Goal: Task Accomplishment & Management: Manage account settings

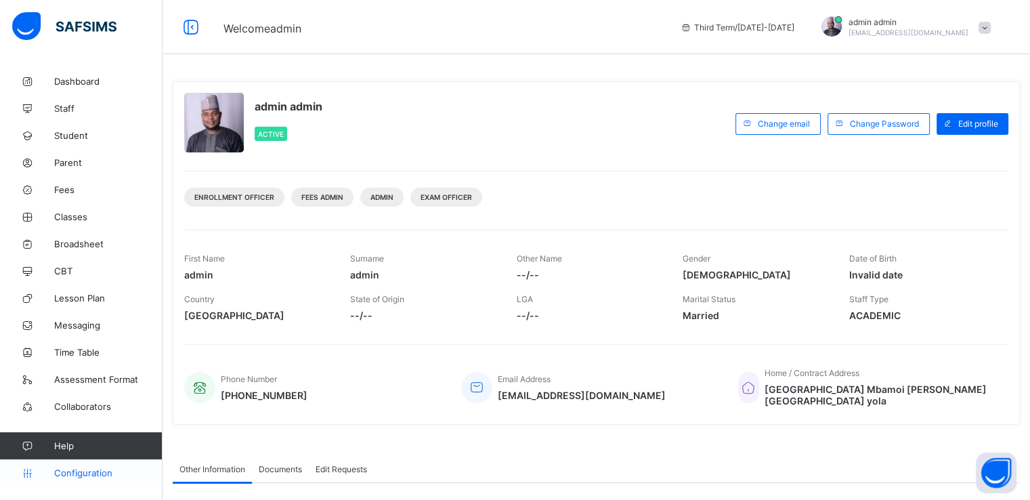
click at [82, 473] on span "Configuration" at bounding box center [108, 472] width 108 height 11
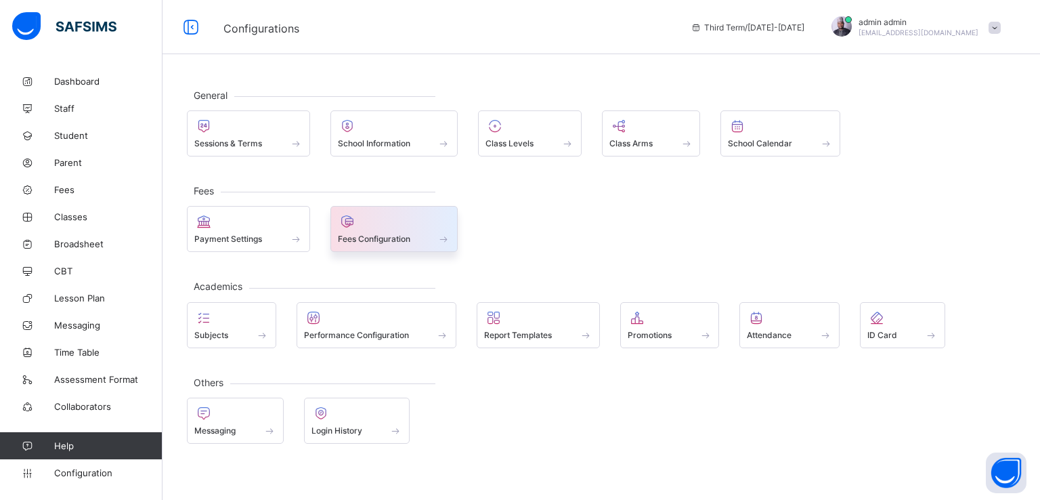
click at [361, 240] on span "Fees Configuration" at bounding box center [374, 239] width 72 height 10
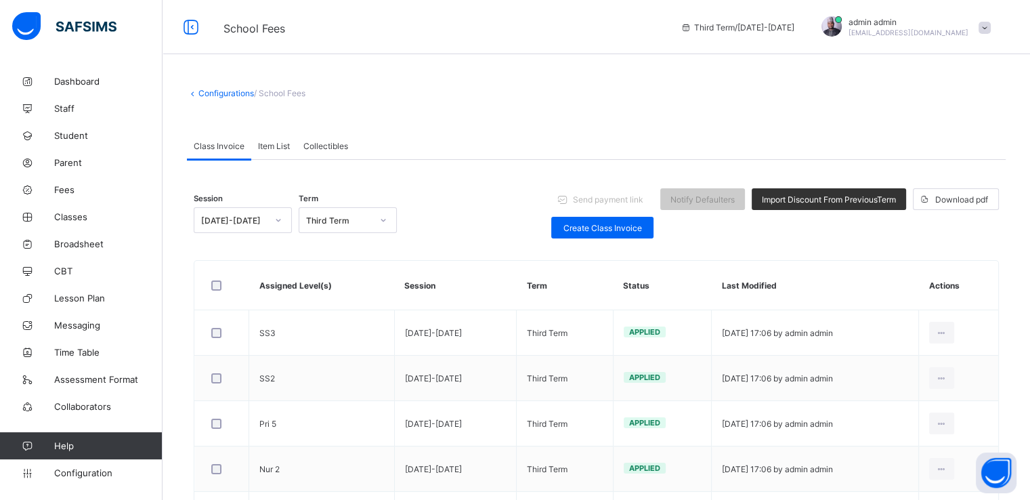
click at [319, 144] on span "Collectibles" at bounding box center [325, 146] width 45 height 10
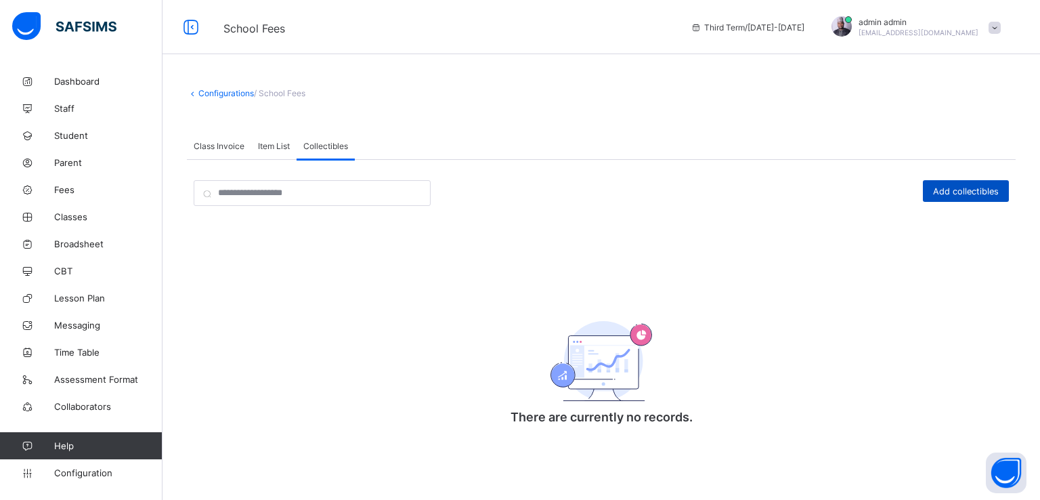
click at [947, 194] on span "Add collectibles" at bounding box center [966, 191] width 66 height 10
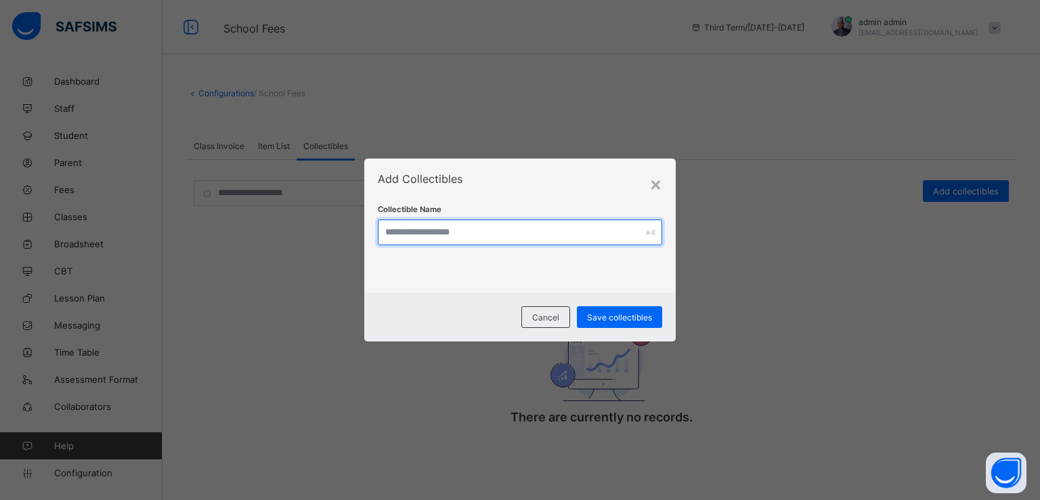
click at [521, 235] on input "text" at bounding box center [520, 232] width 285 height 26
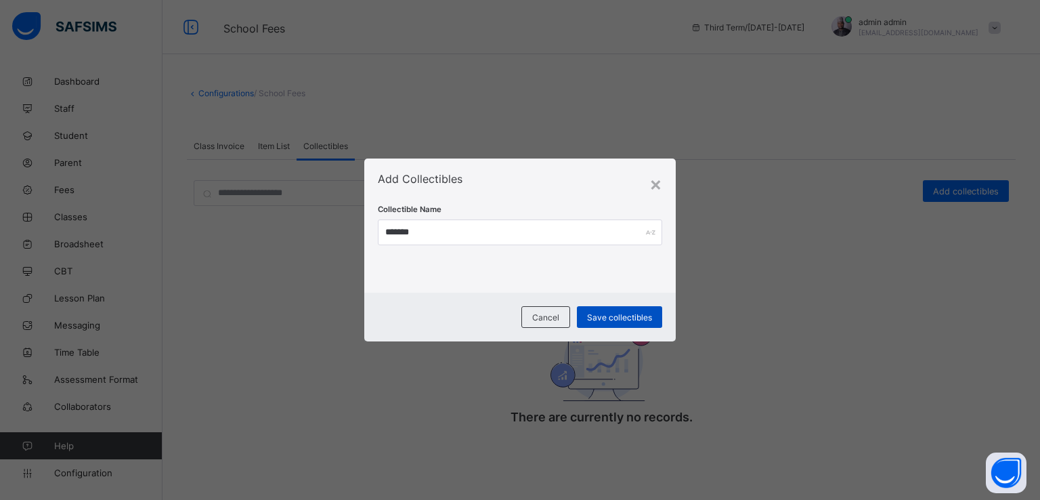
click at [597, 320] on span "Save collectibles" at bounding box center [619, 317] width 65 height 10
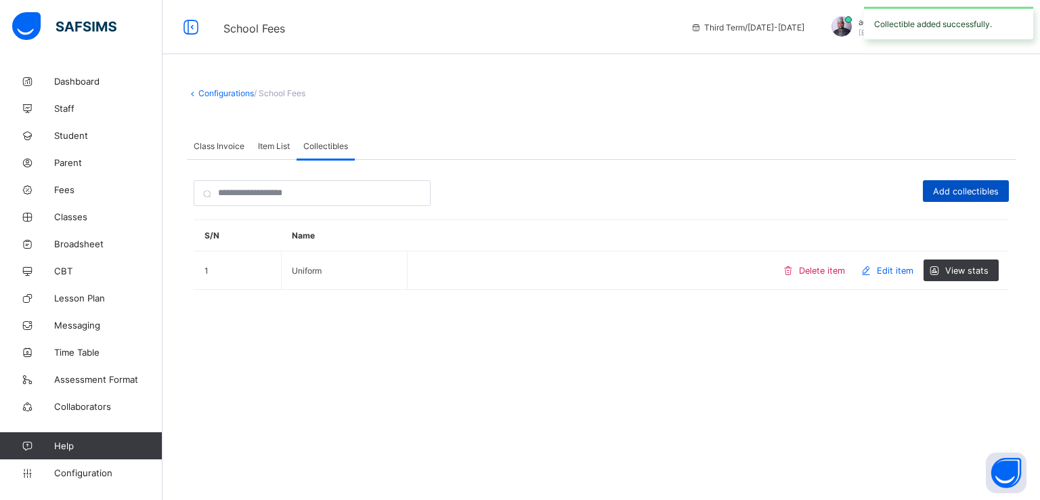
click at [953, 192] on span "Add collectibles" at bounding box center [966, 191] width 66 height 10
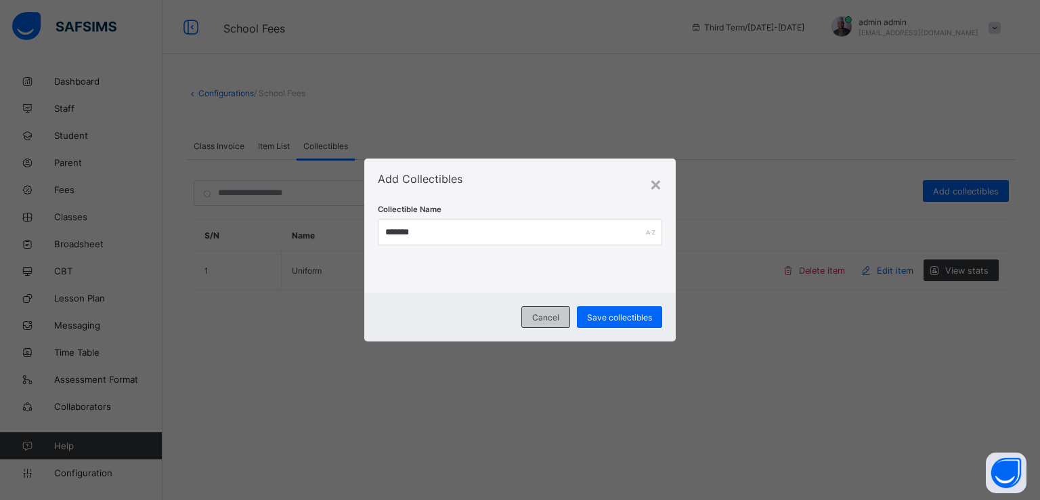
click at [531, 311] on div "Cancel" at bounding box center [545, 317] width 49 height 22
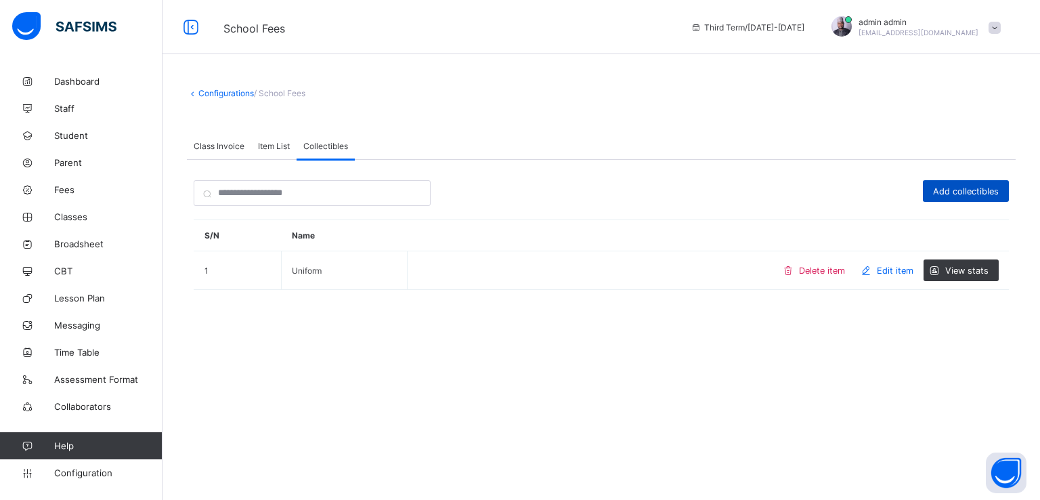
click at [962, 193] on span "Add collectibles" at bounding box center [966, 191] width 66 height 10
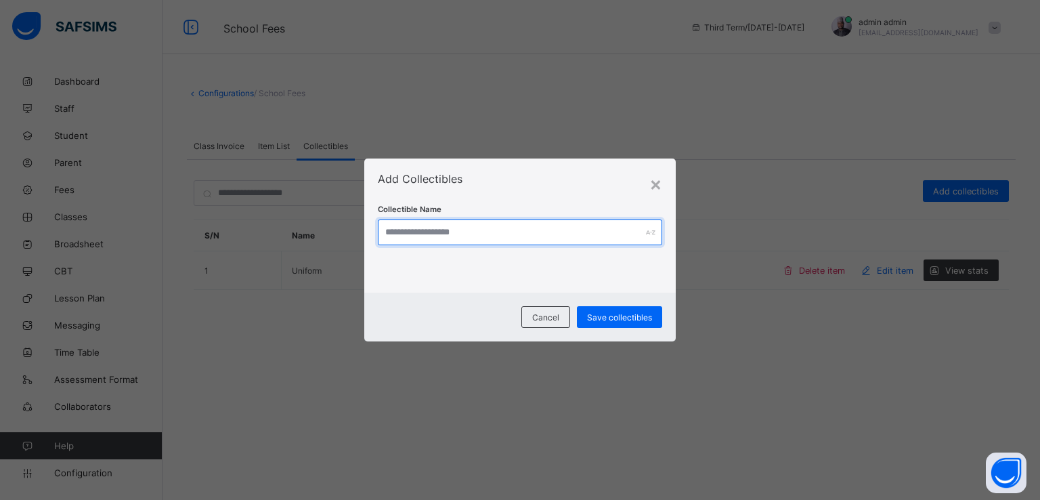
click at [479, 233] on input "text" at bounding box center [520, 232] width 285 height 26
drag, startPoint x: 406, startPoint y: 235, endPoint x: 395, endPoint y: 237, distance: 10.4
click at [395, 237] on input "*********" at bounding box center [520, 232] width 285 height 26
click at [436, 232] on input "*********" at bounding box center [520, 232] width 285 height 26
type input "*"
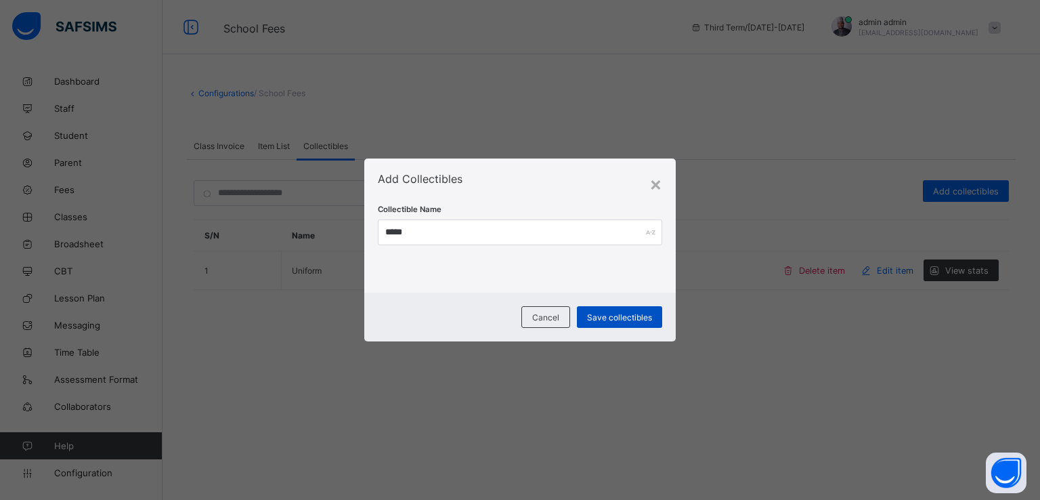
click at [604, 320] on span "Save collectibles" at bounding box center [619, 317] width 65 height 10
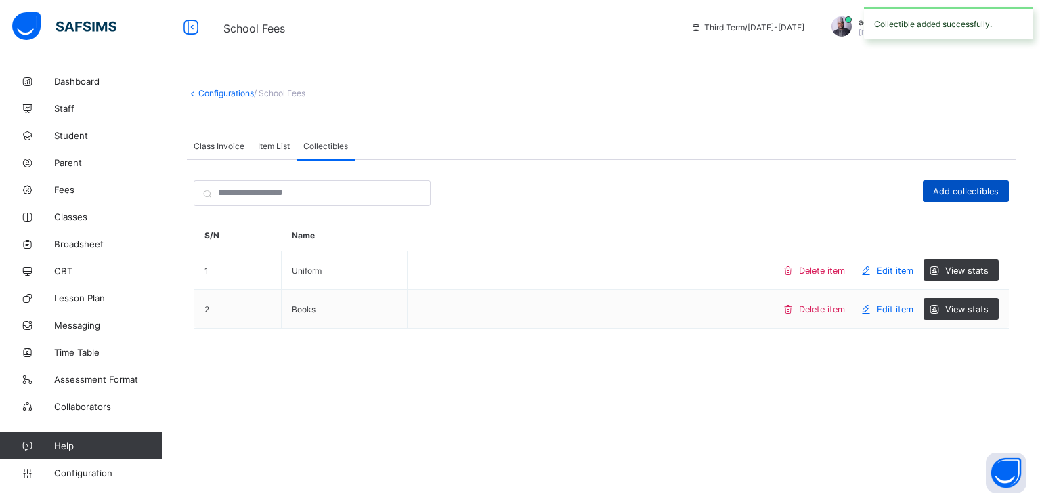
click at [978, 190] on span "Add collectibles" at bounding box center [966, 191] width 66 height 10
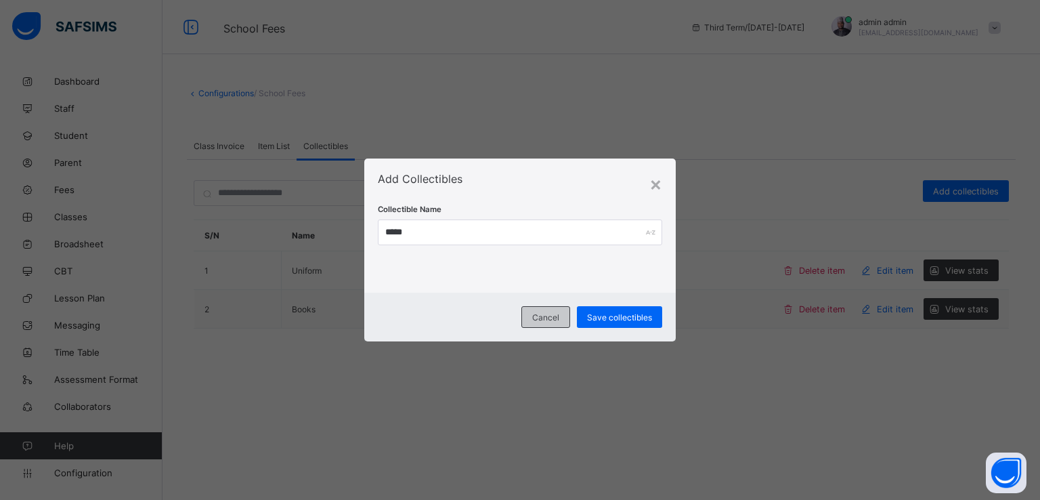
click at [546, 314] on span "Cancel" at bounding box center [545, 317] width 27 height 10
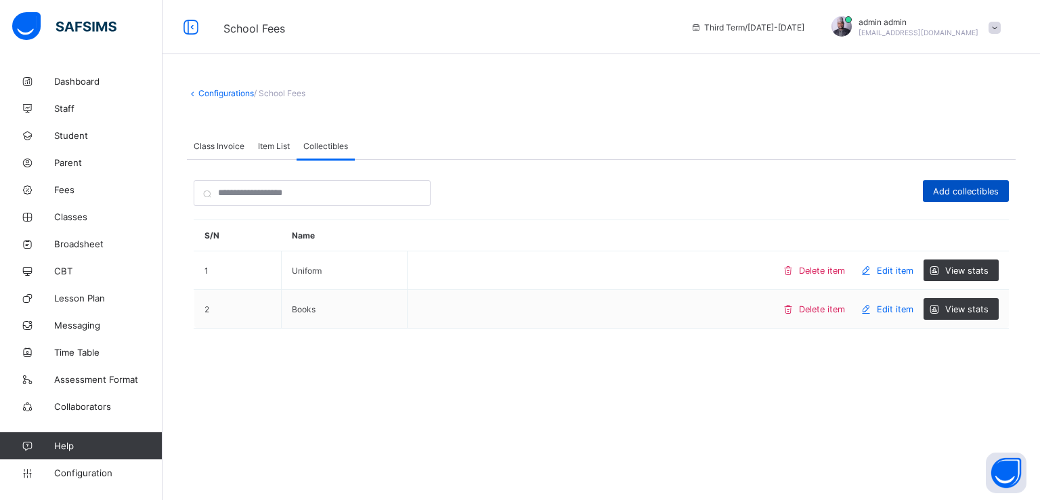
click at [957, 194] on span "Add collectibles" at bounding box center [966, 191] width 66 height 10
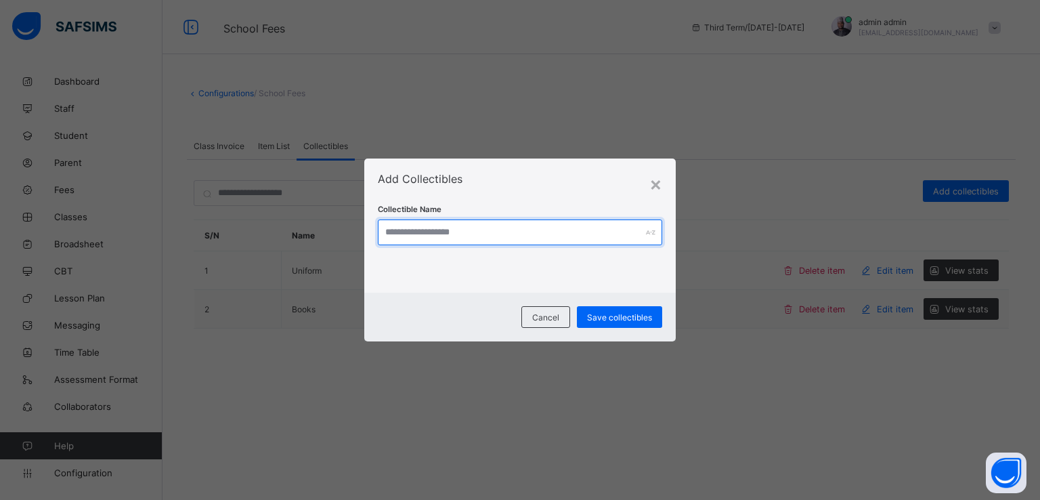
click at [498, 236] on input "text" at bounding box center [520, 232] width 285 height 26
type input "****"
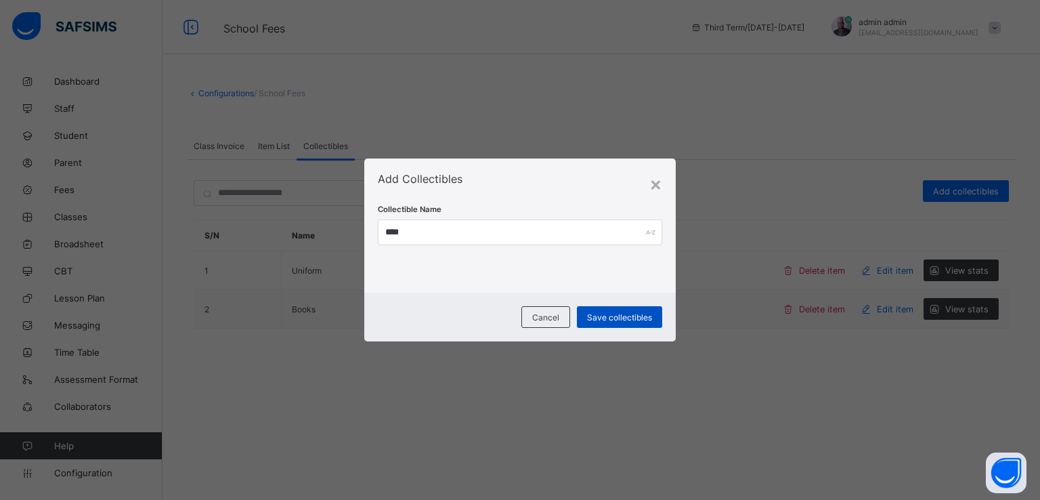
click at [607, 317] on span "Save collectibles" at bounding box center [619, 317] width 65 height 10
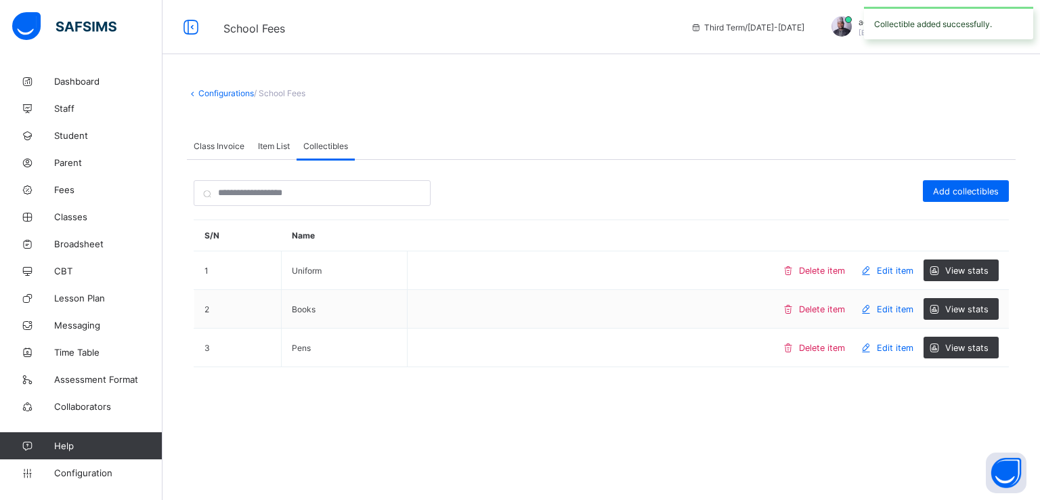
click at [277, 149] on span "Item List" at bounding box center [274, 146] width 32 height 10
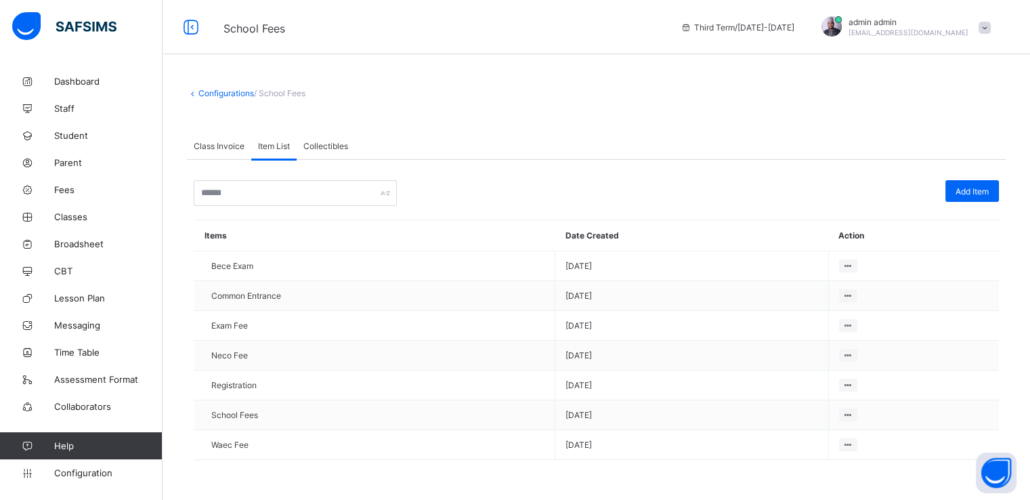
click at [212, 143] on span "Class Invoice" at bounding box center [219, 146] width 51 height 10
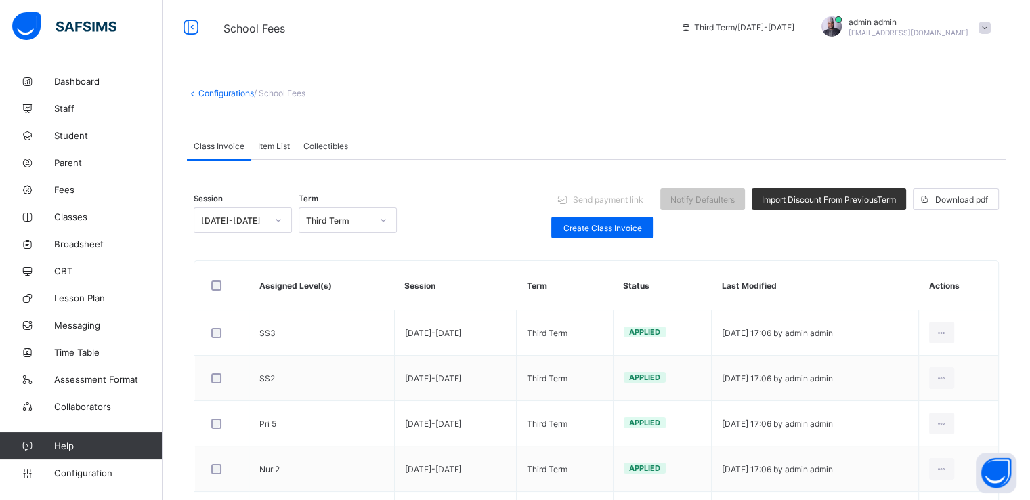
click at [323, 146] on span "Collectibles" at bounding box center [325, 146] width 45 height 10
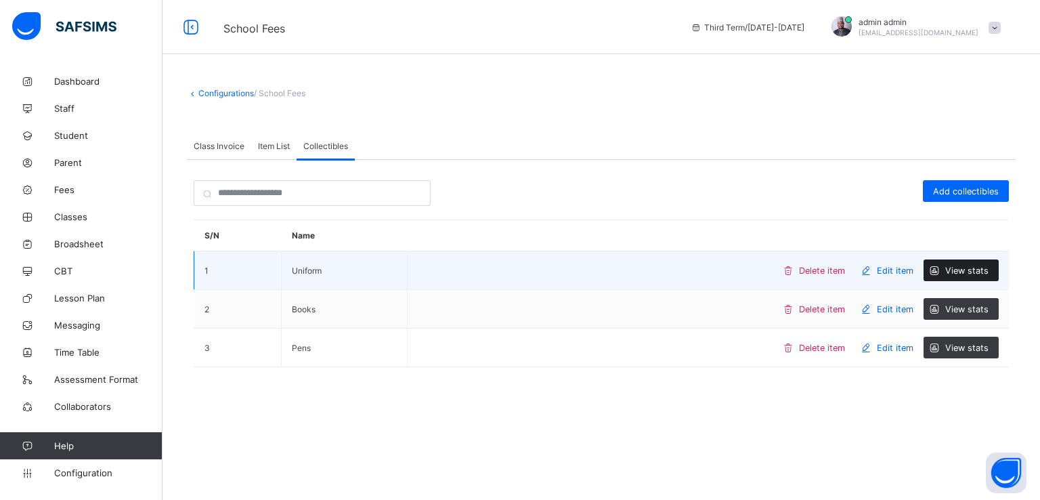
click at [966, 266] on span "View stats" at bounding box center [966, 270] width 43 height 10
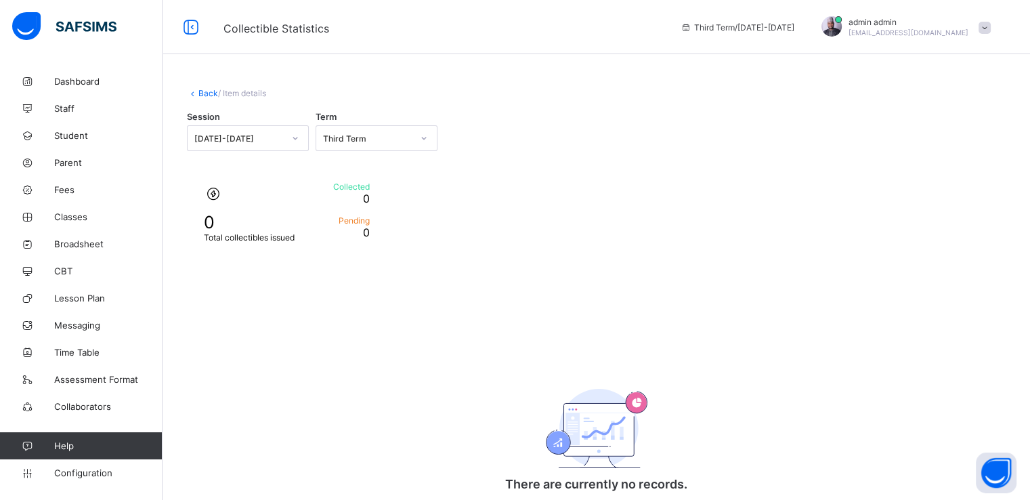
click at [199, 92] on link "Back" at bounding box center [208, 93] width 20 height 10
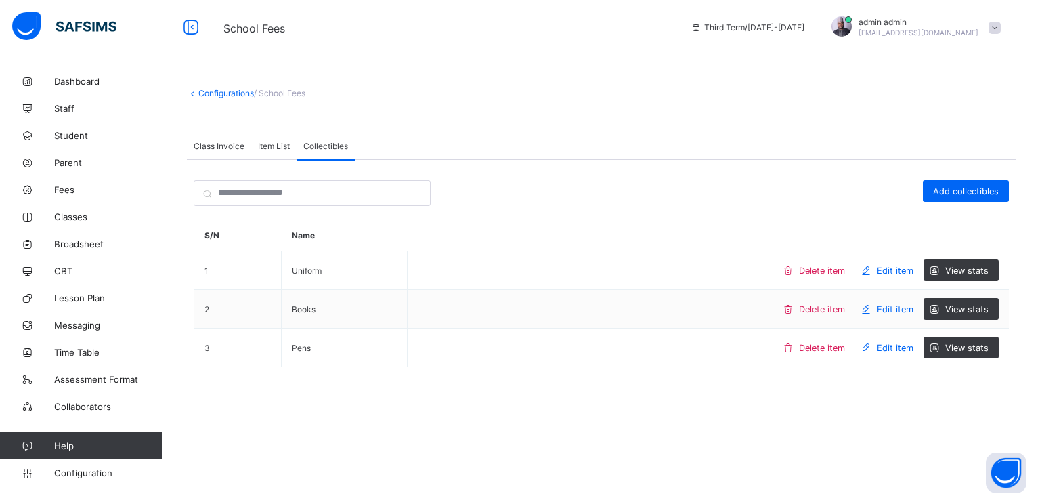
click at [271, 147] on span "Item List" at bounding box center [274, 146] width 32 height 10
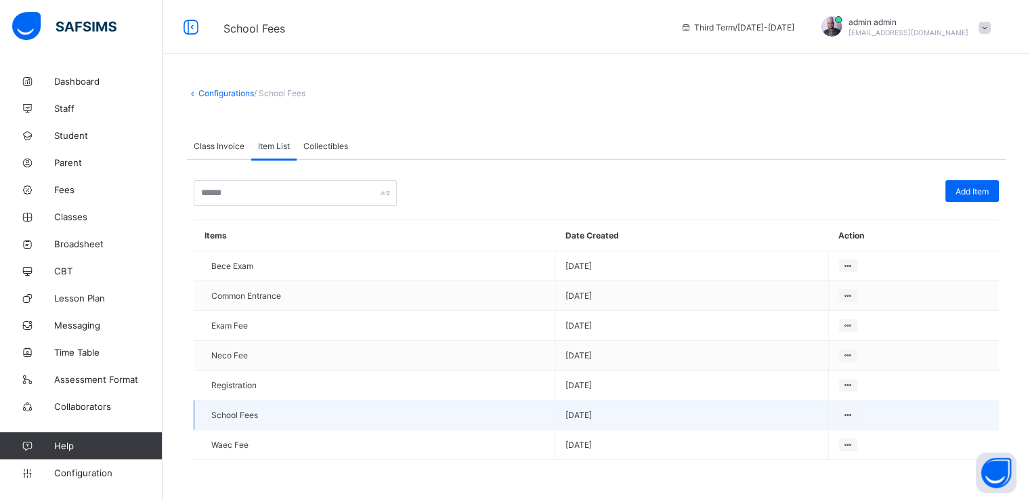
scroll to position [1, 0]
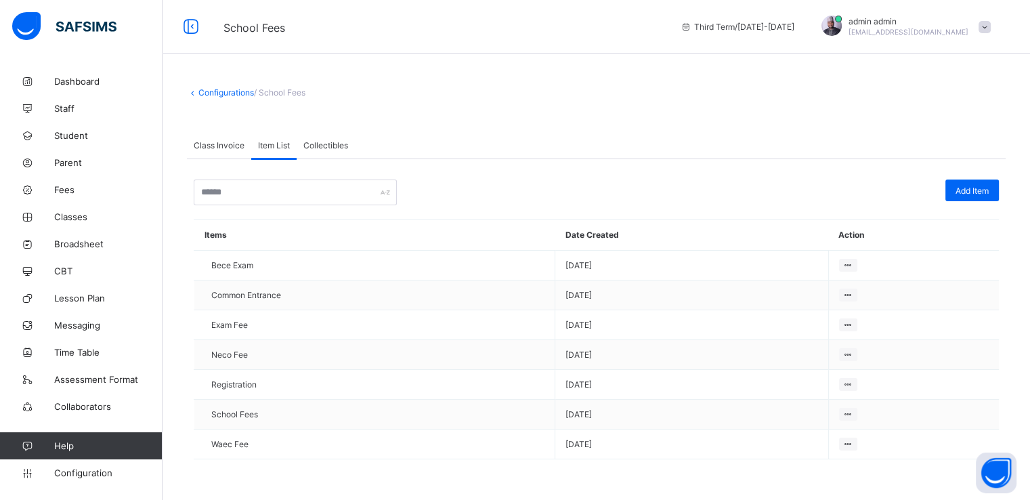
click at [318, 176] on div "Add Item Items Date Created Action Bece Exam 2025-08-28 Common Entrance 2025-08…" at bounding box center [596, 319] width 819 height 320
click at [222, 138] on div "Class Invoice" at bounding box center [219, 144] width 64 height 27
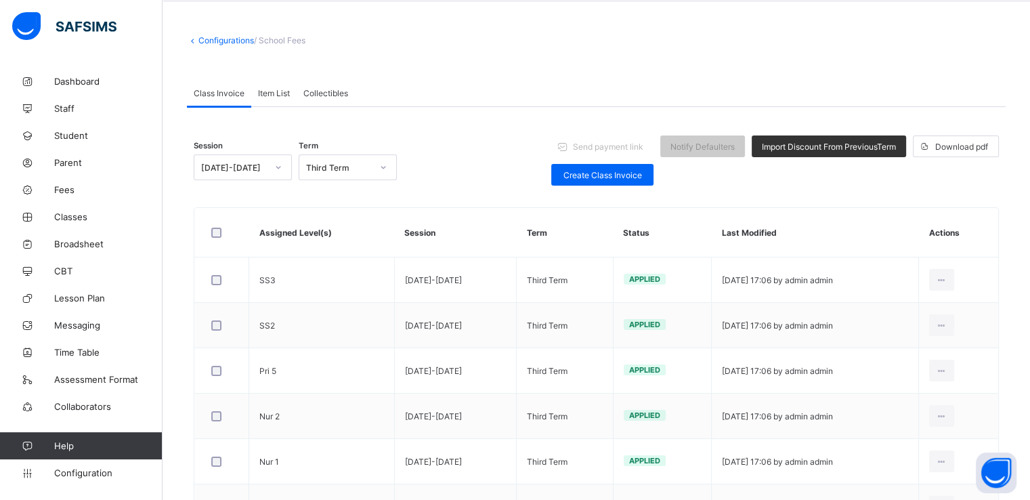
scroll to position [0, 0]
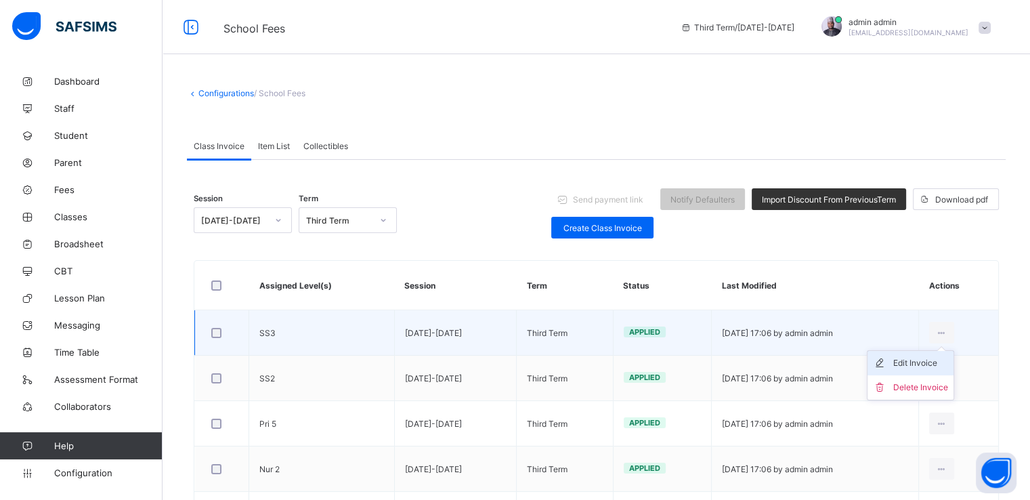
click at [924, 363] on div "Edit Invoice" at bounding box center [920, 363] width 55 height 14
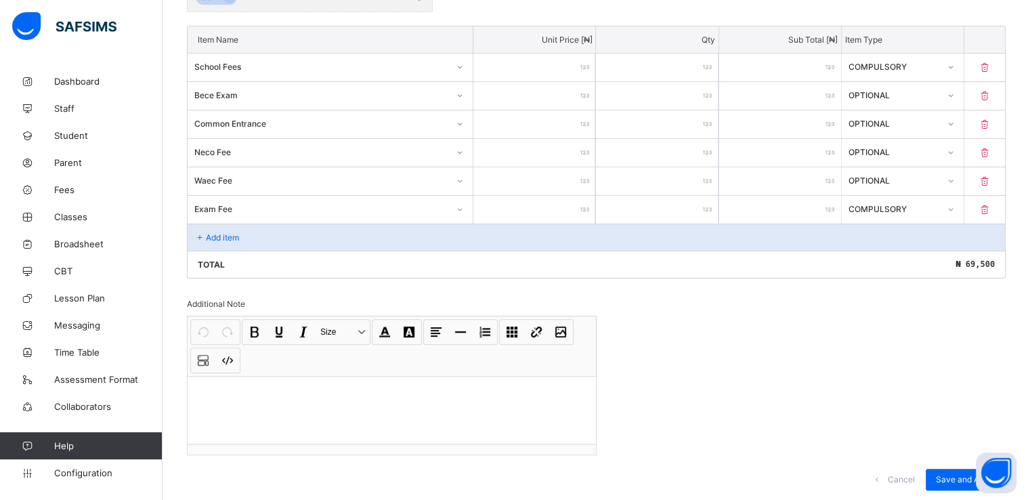
scroll to position [280, 0]
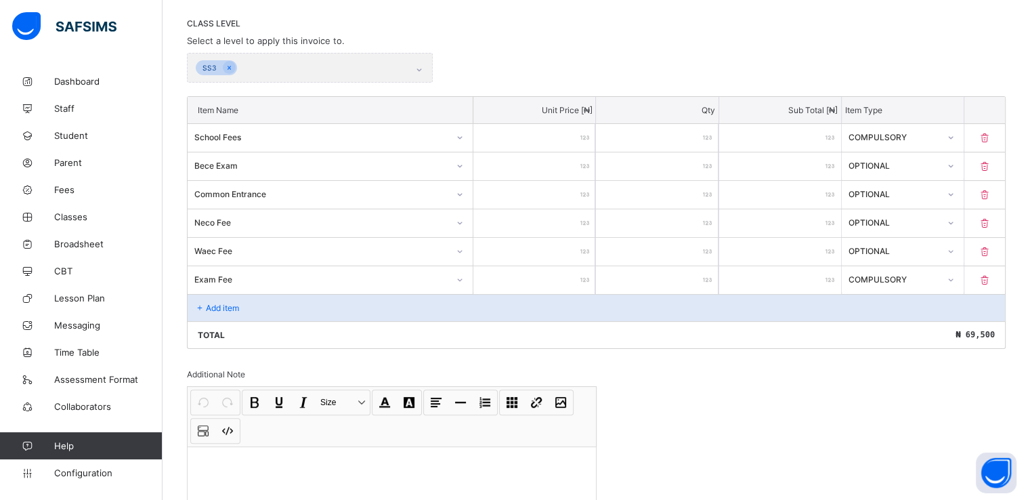
click at [209, 309] on p "Add item" at bounding box center [222, 308] width 33 height 10
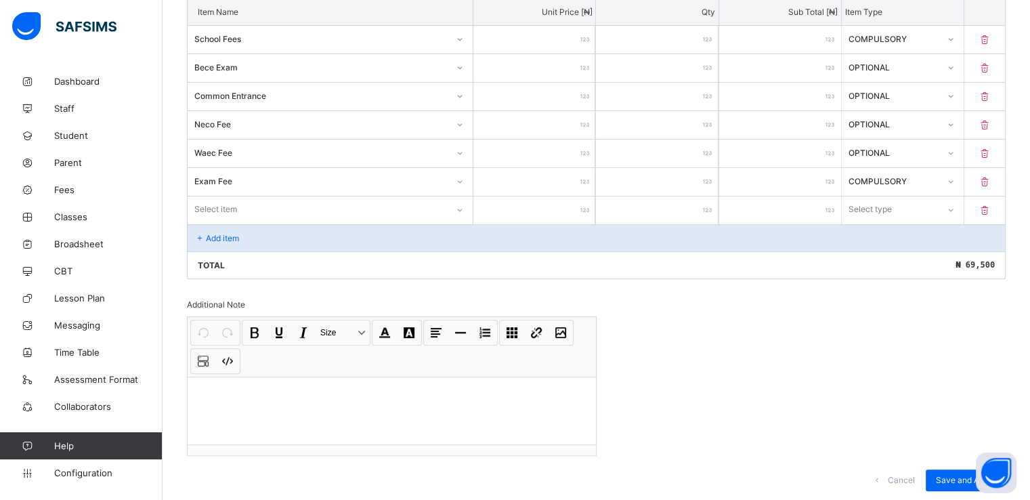
scroll to position [303, 0]
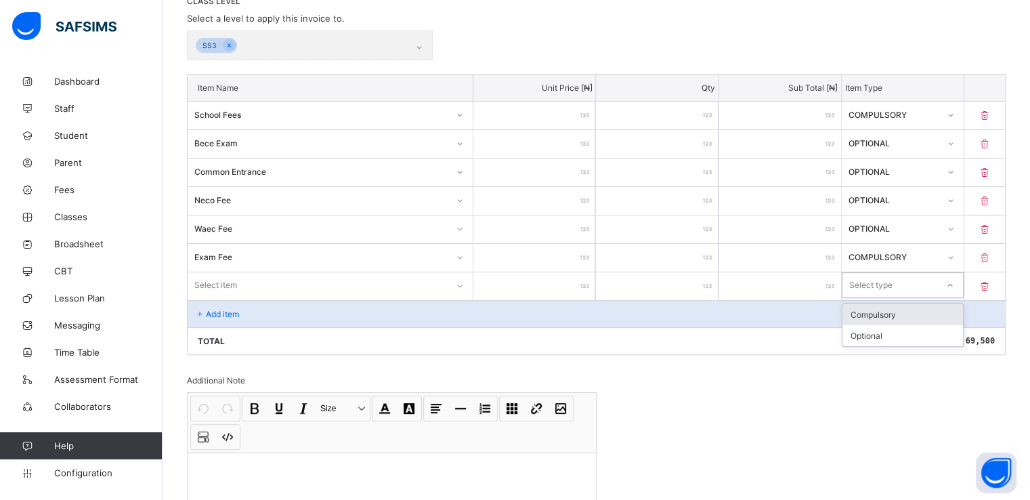
click at [955, 284] on div at bounding box center [949, 285] width 23 height 22
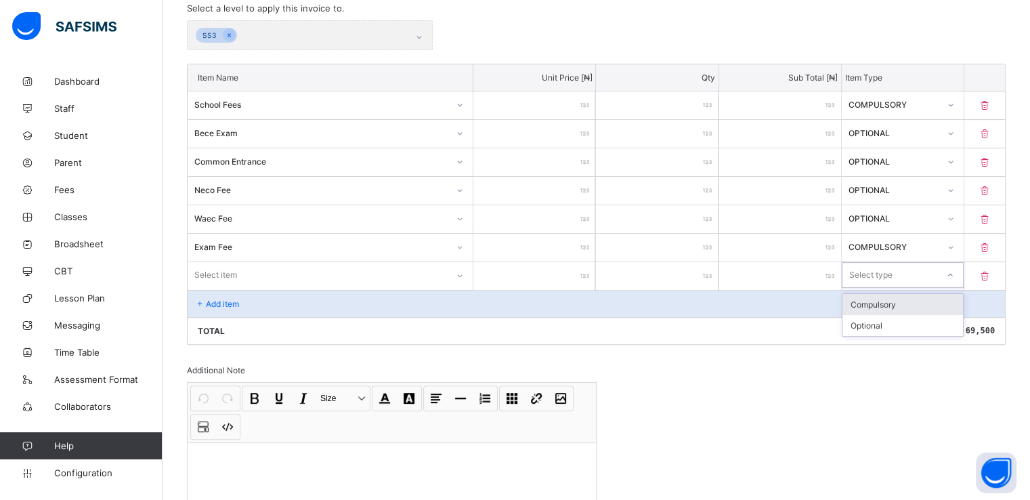
click at [460, 283] on div at bounding box center [460, 275] width 26 height 26
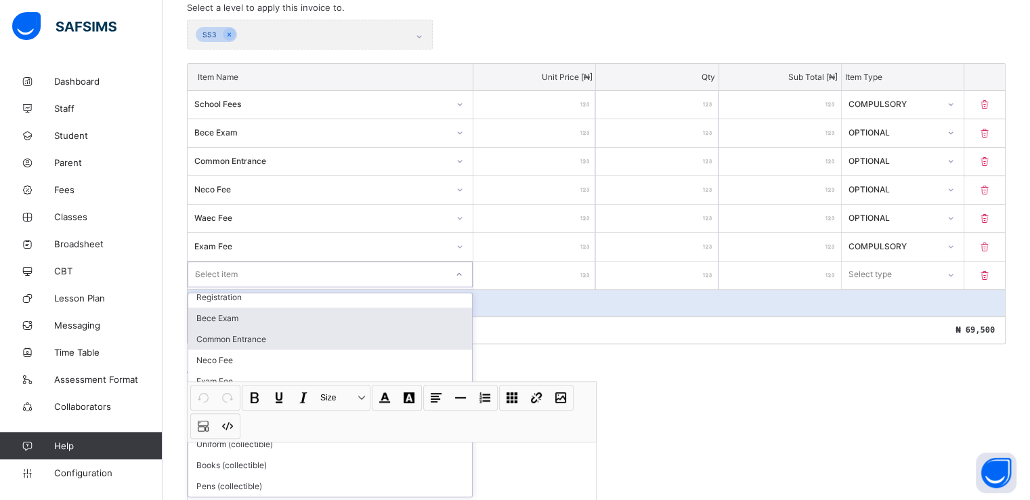
scroll to position [0, 0]
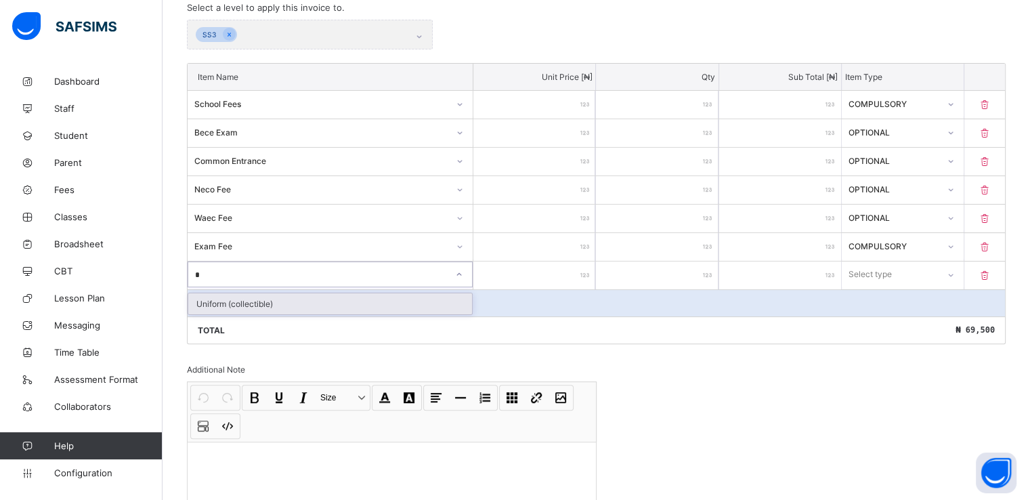
type input "**"
click at [210, 301] on div "Uniform (collectible)" at bounding box center [330, 303] width 284 height 21
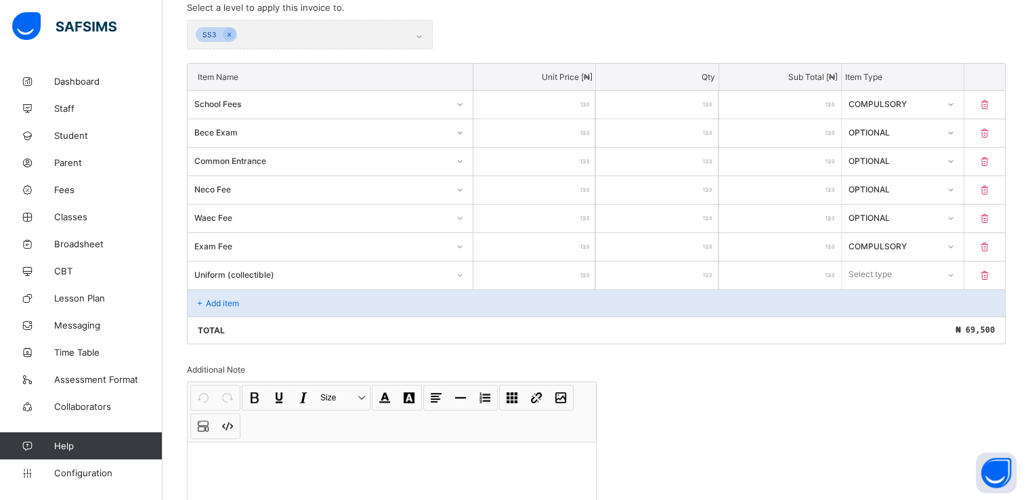
click at [567, 269] on input "number" at bounding box center [534, 275] width 122 height 28
type input "*"
type input "**"
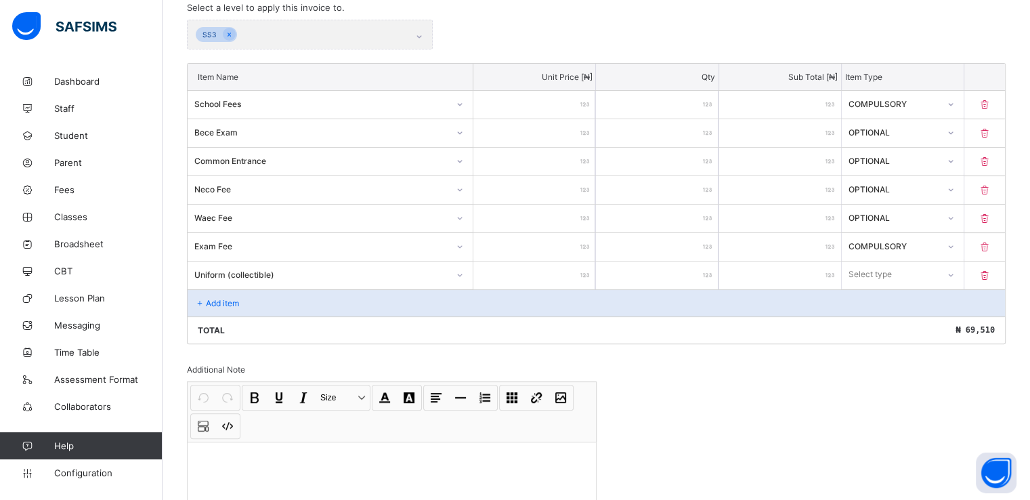
type input "***"
type input "****"
type input "*****"
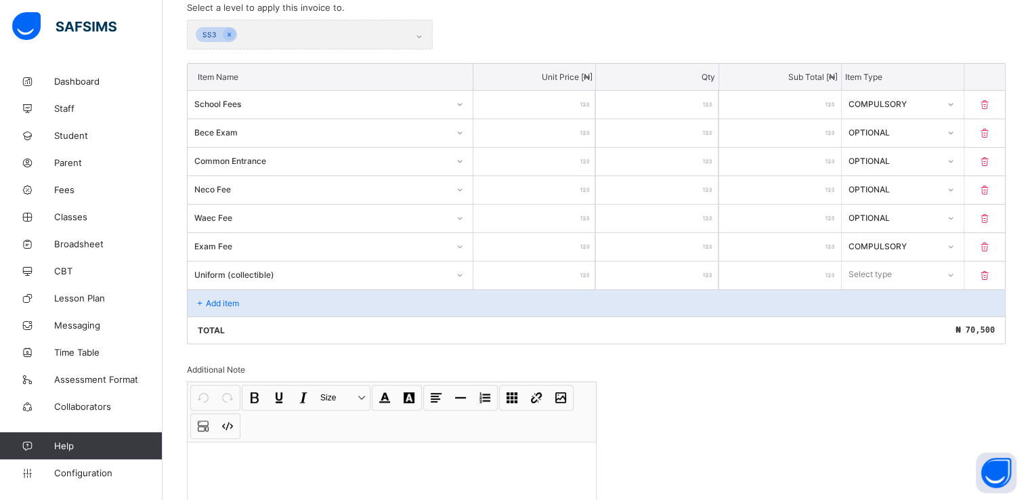
type input "*****"
click at [954, 271] on icon at bounding box center [950, 274] width 8 height 14
click at [878, 326] on div "Optional" at bounding box center [902, 324] width 121 height 21
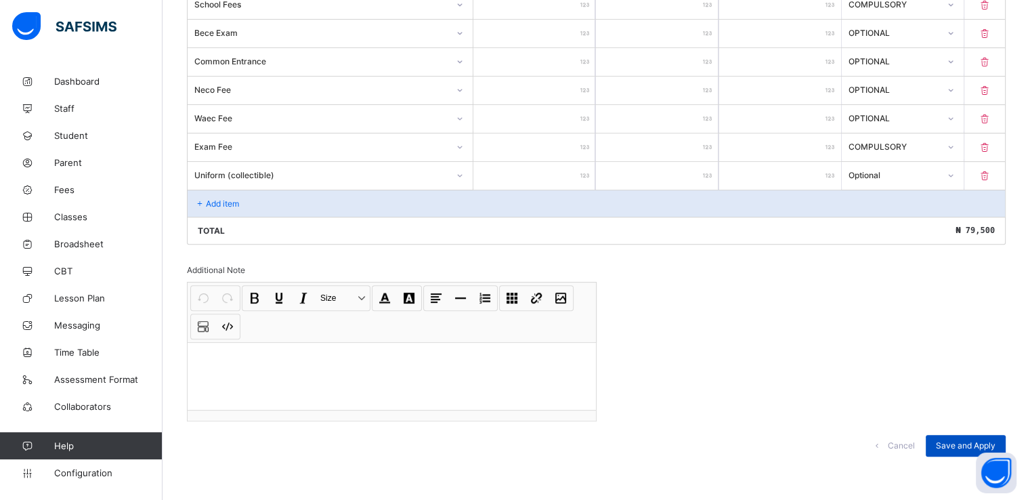
click at [952, 446] on span "Save and Apply" at bounding box center [966, 445] width 60 height 10
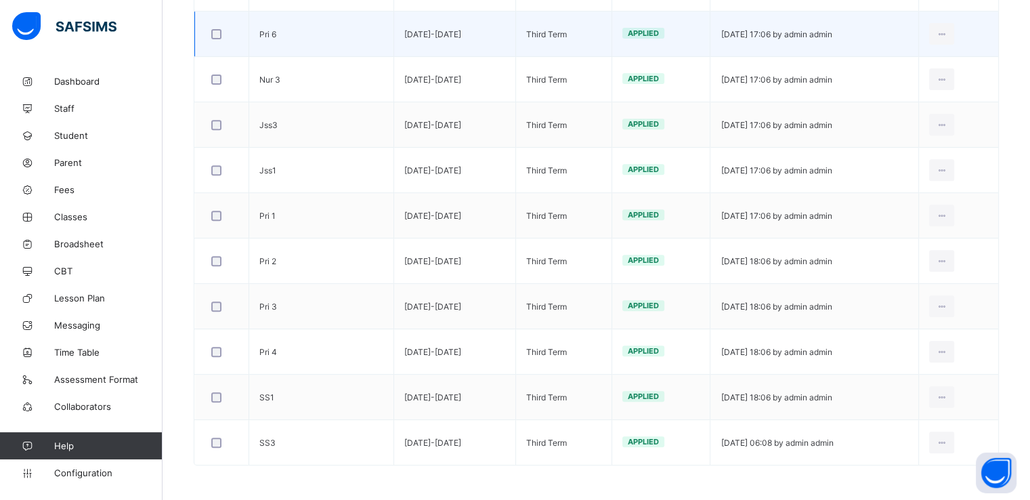
scroll to position [530, 0]
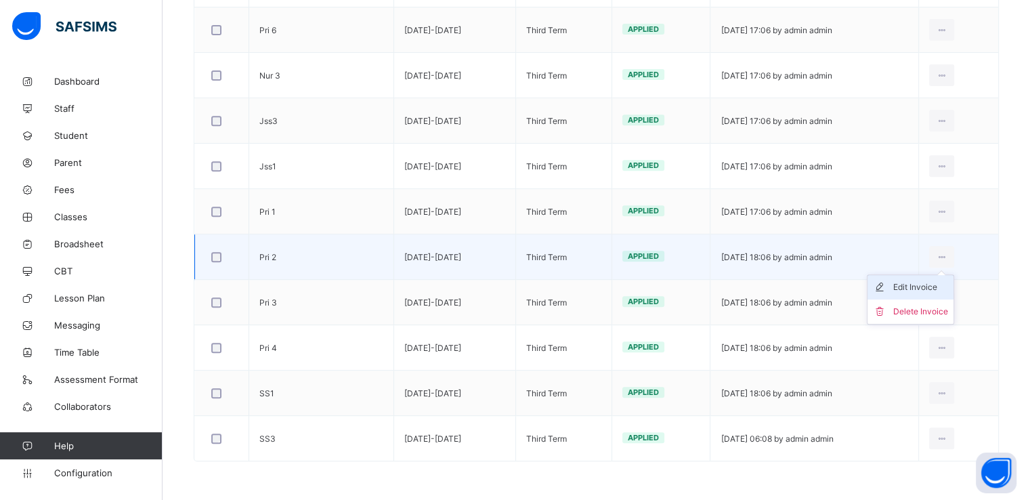
click at [921, 283] on div "Edit Invoice" at bounding box center [920, 287] width 55 height 14
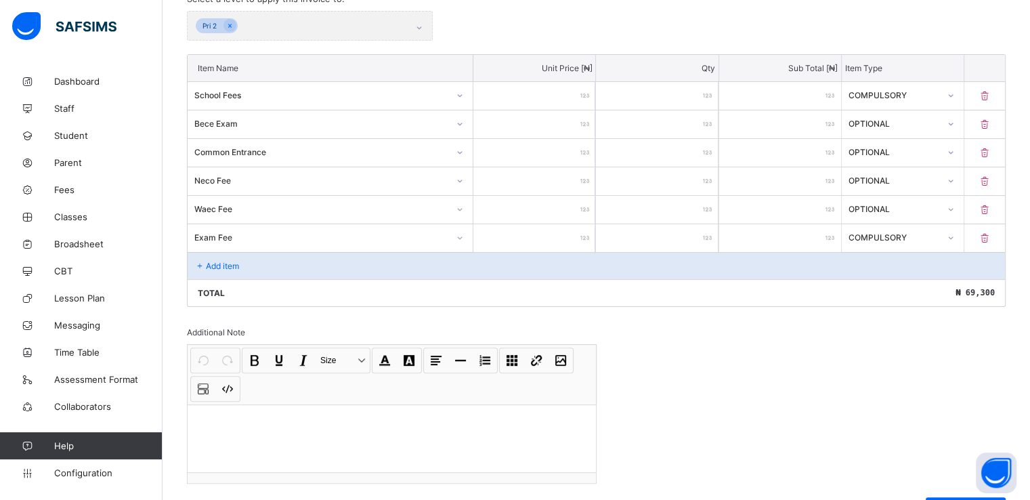
scroll to position [324, 0]
click at [219, 263] on p "Add item" at bounding box center [222, 264] width 33 height 10
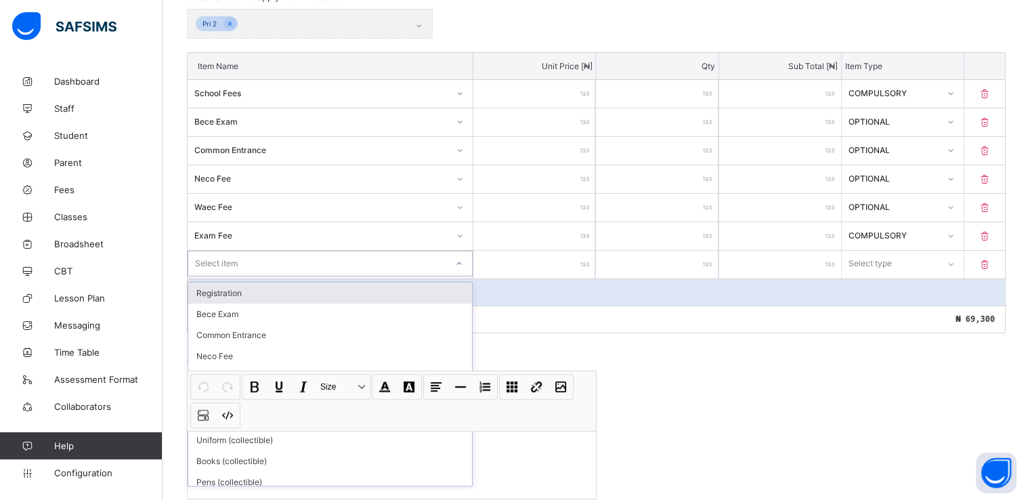
click at [463, 263] on icon at bounding box center [459, 264] width 8 height 14
type input "***"
click at [261, 296] on div "Books (collectible)" at bounding box center [330, 292] width 284 height 21
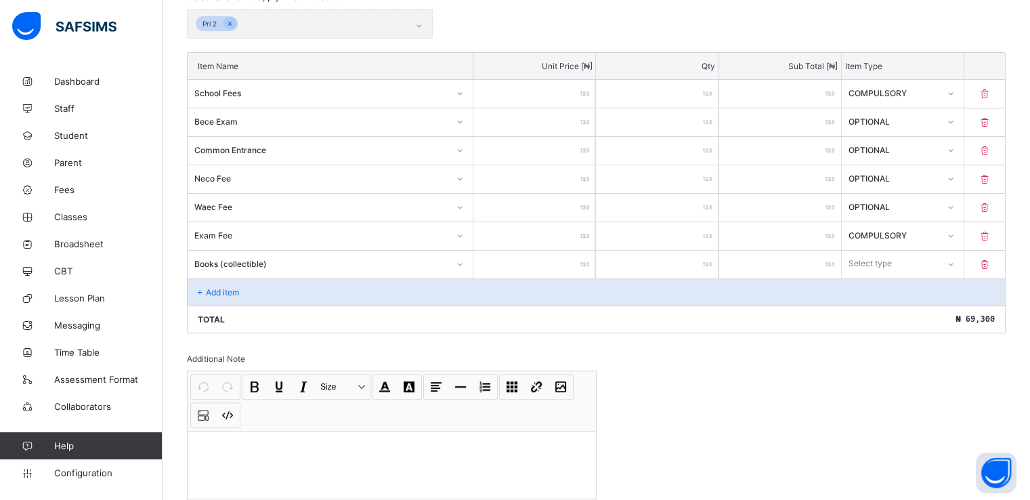
click at [567, 266] on input "number" at bounding box center [534, 265] width 122 height 28
type input "*"
type input "**"
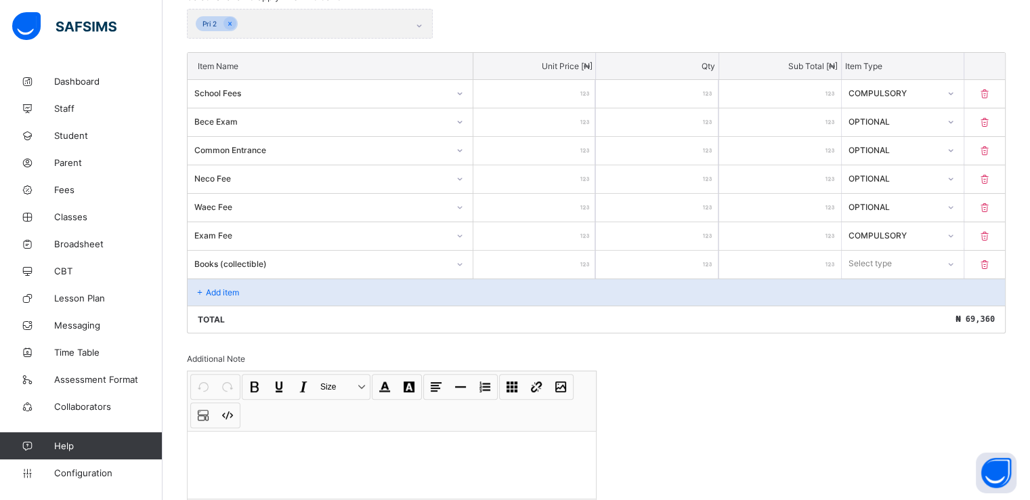
type input "***"
type input "****"
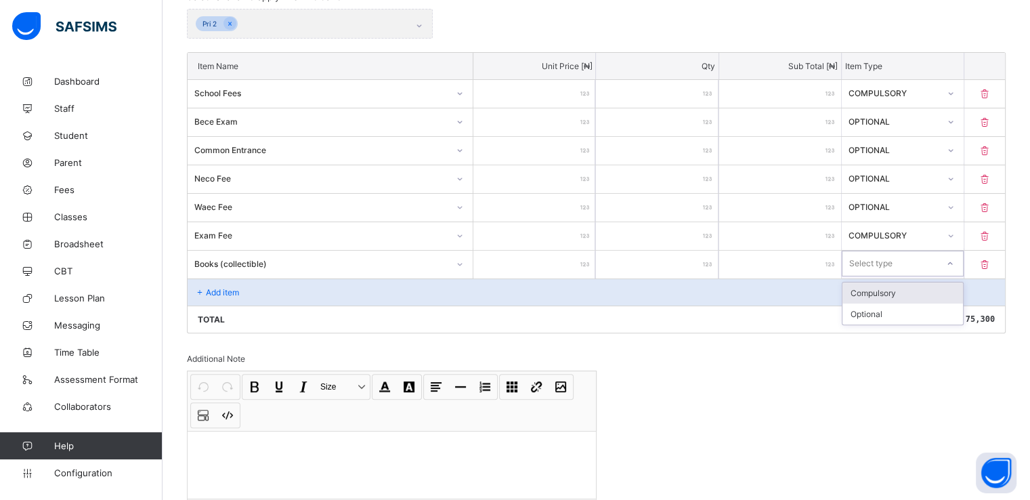
click at [954, 261] on icon at bounding box center [950, 264] width 8 height 14
click at [863, 317] on div "Optional" at bounding box center [902, 313] width 121 height 21
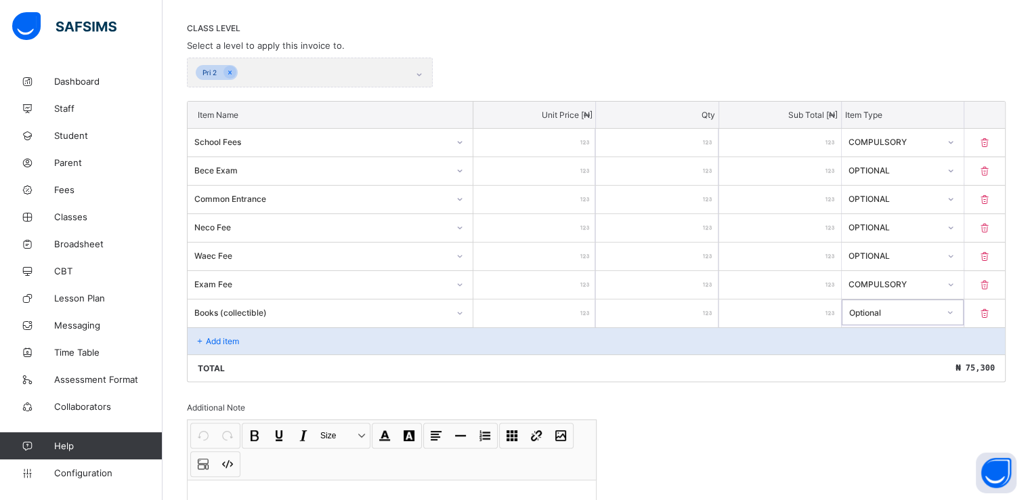
scroll to position [413, 0]
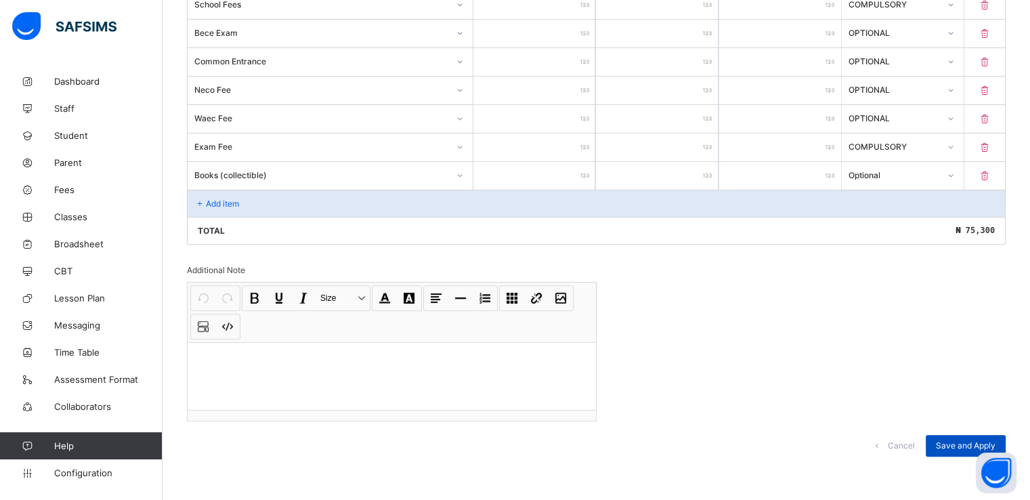
click at [956, 440] on span "Save and Apply" at bounding box center [966, 445] width 60 height 10
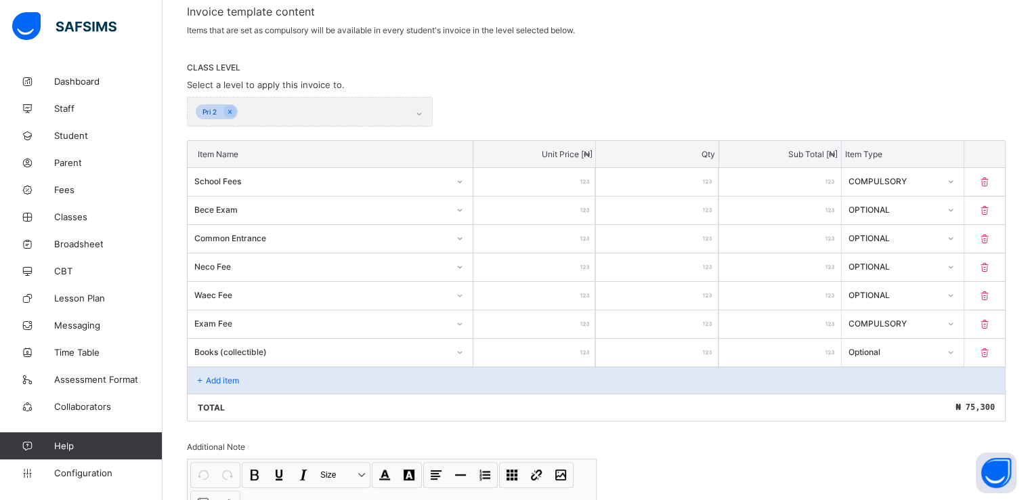
scroll to position [234, 0]
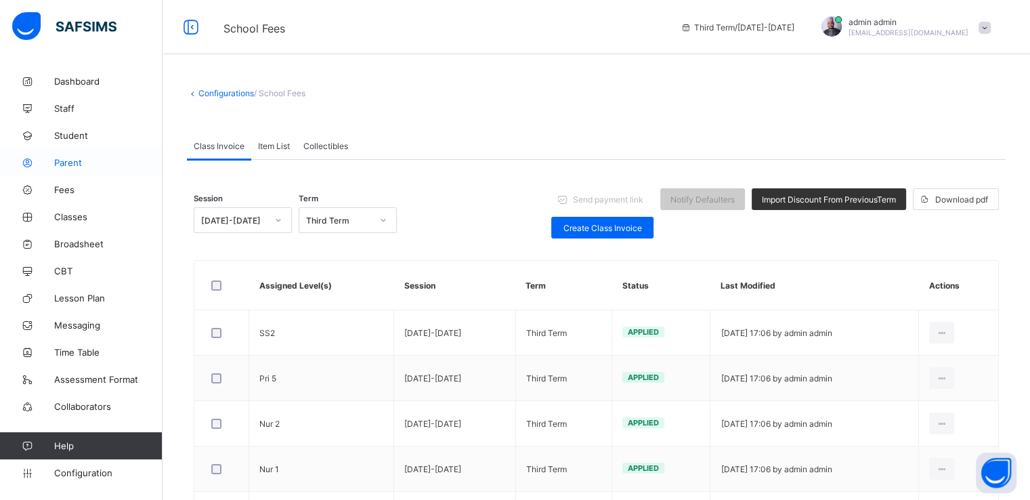
click at [64, 168] on link "Parent" at bounding box center [81, 162] width 163 height 27
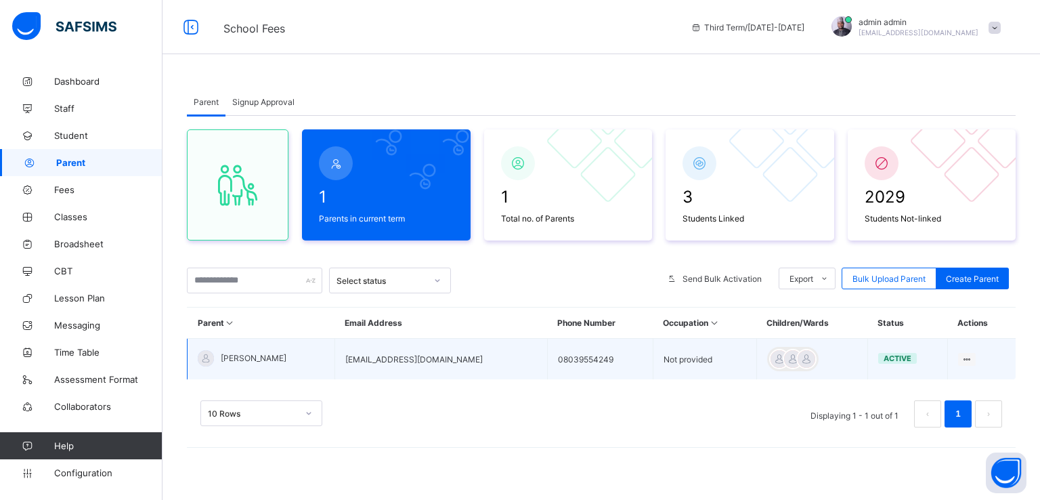
click at [398, 353] on td "halilu.umar084@gmail.com" at bounding box center [441, 359] width 213 height 41
copy td "halilu.umar084@gmail.com"
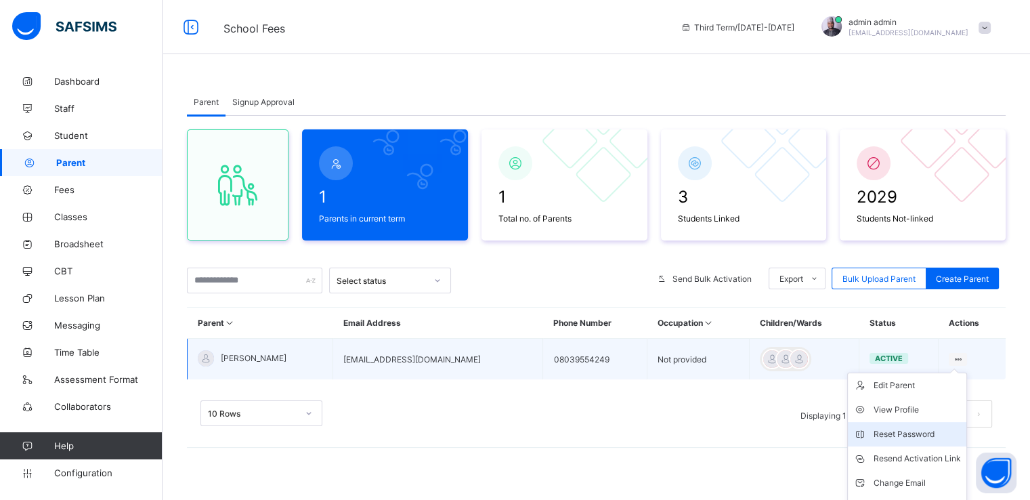
click at [913, 432] on div "Reset Password" at bounding box center [916, 434] width 87 height 14
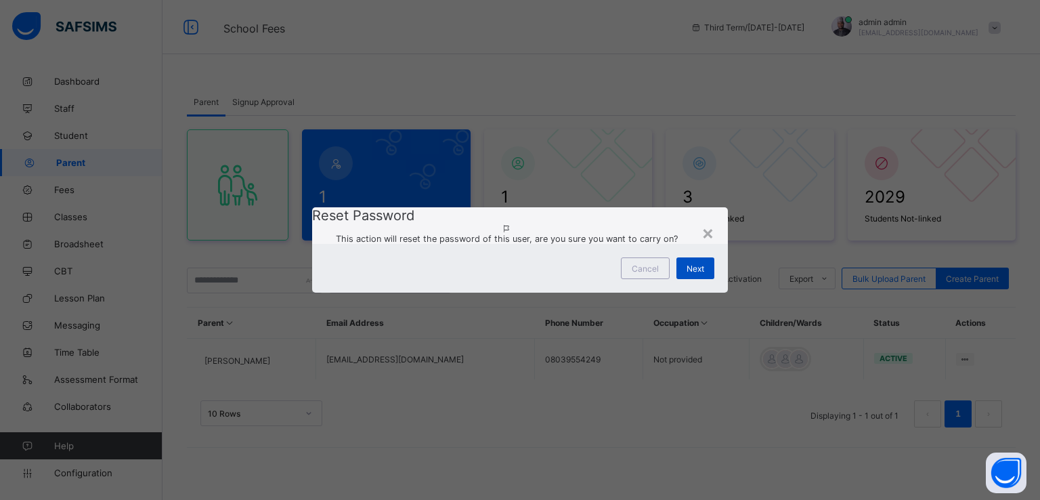
click at [692, 274] on span "Next" at bounding box center [696, 268] width 18 height 10
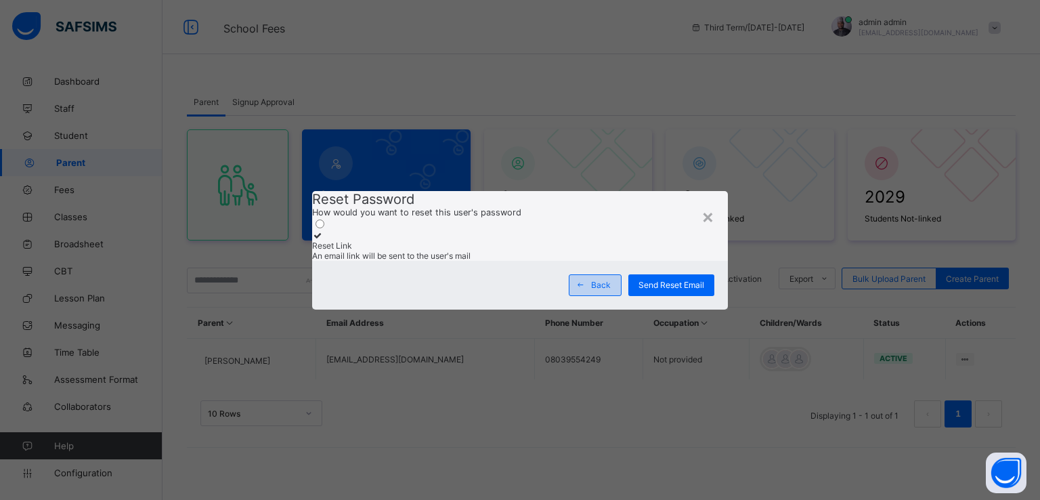
click at [584, 289] on icon at bounding box center [581, 284] width 10 height 9
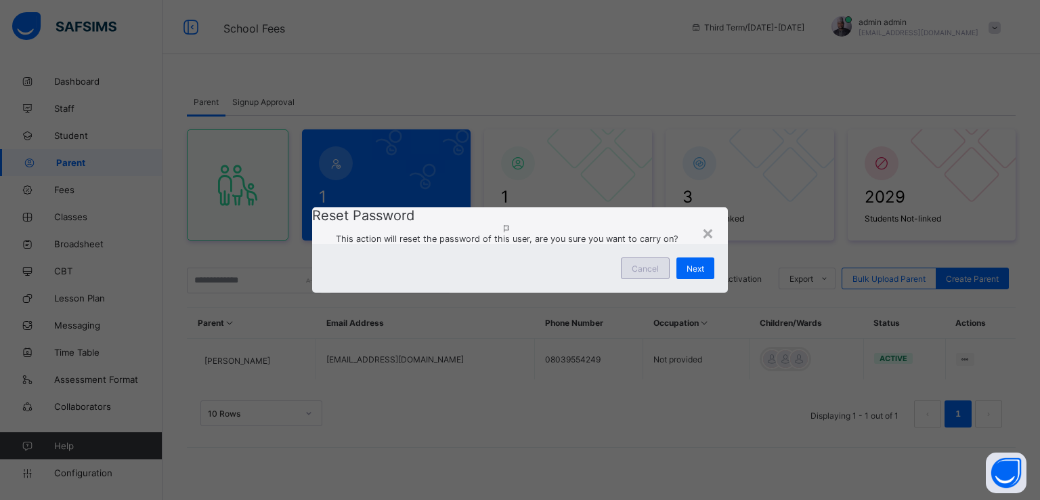
click at [628, 279] on div "Cancel" at bounding box center [645, 268] width 49 height 22
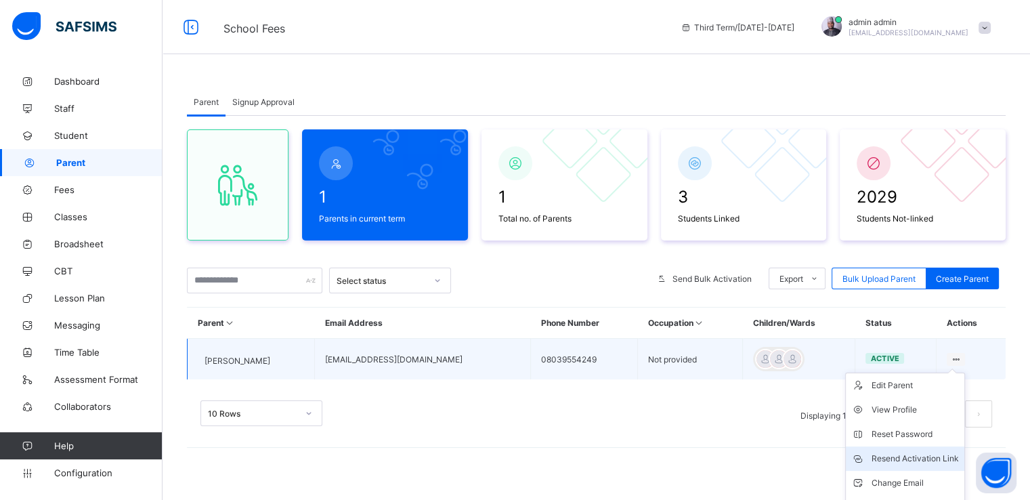
click at [902, 457] on div "Resend Activation Link" at bounding box center [914, 459] width 87 height 14
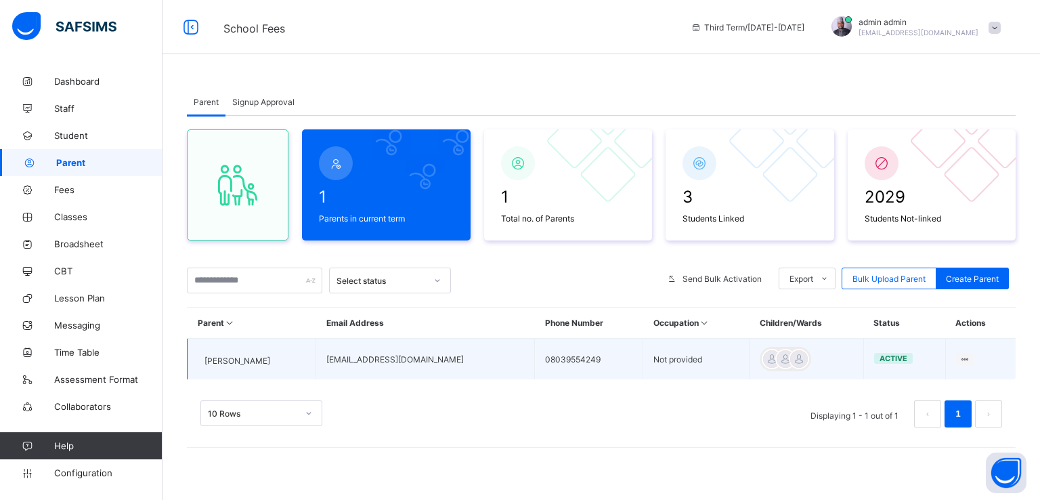
click at [244, 363] on div "UMAR YUSUF" at bounding box center [234, 360] width 72 height 10
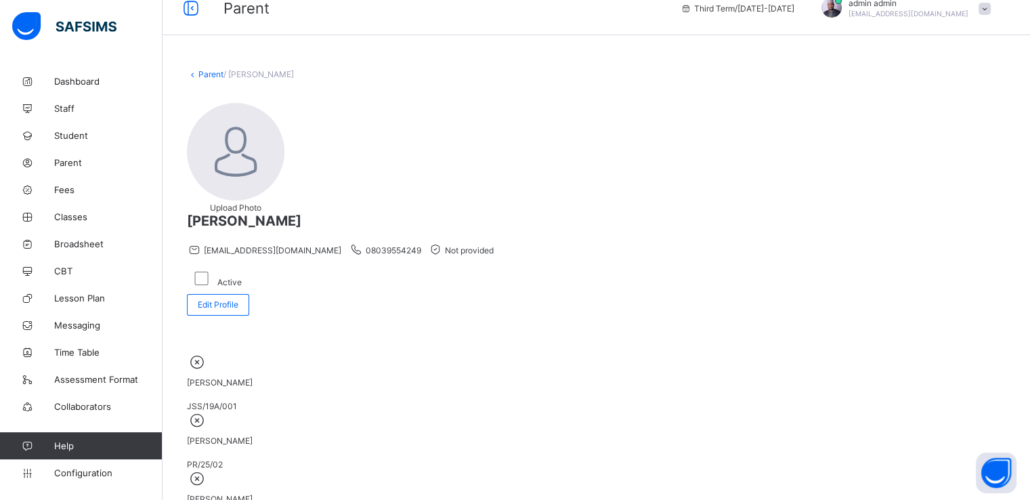
scroll to position [179, 0]
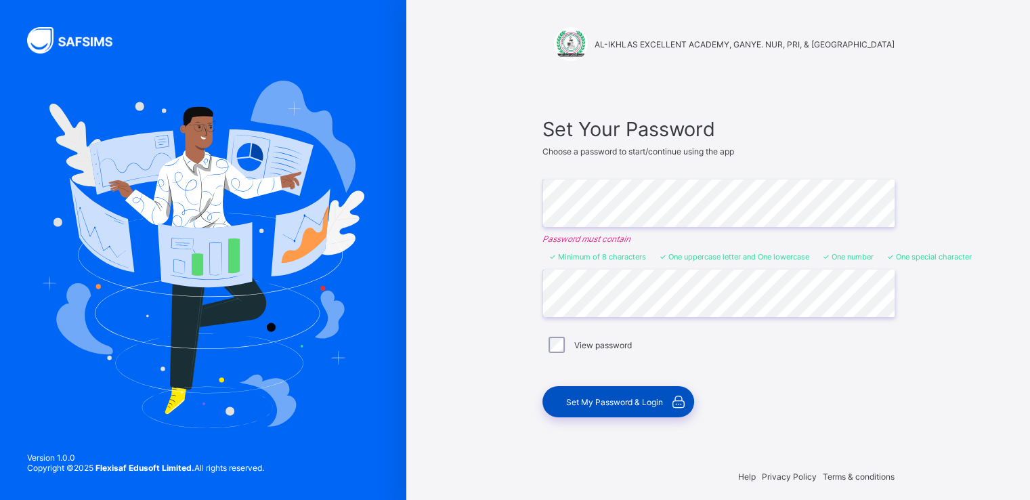
click at [597, 407] on div "Set My Password & Login" at bounding box center [618, 401] width 152 height 31
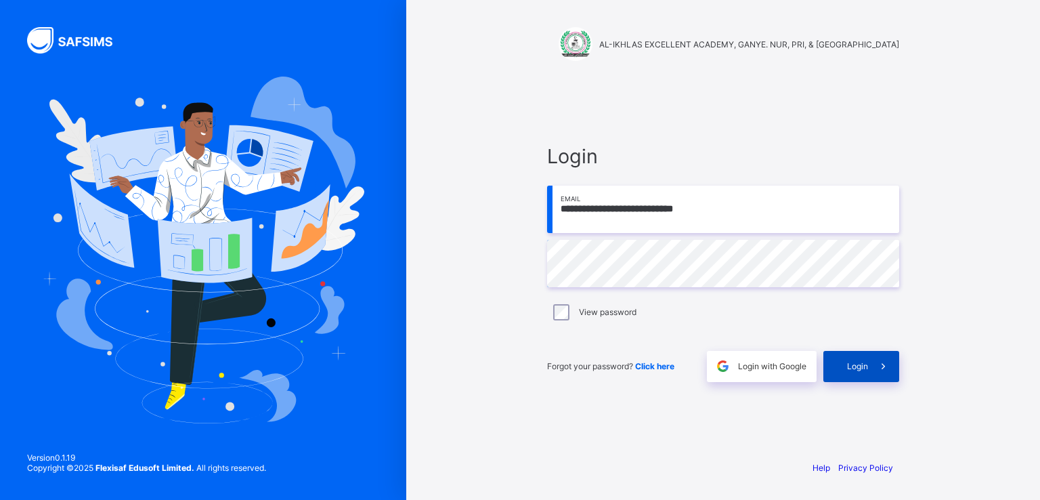
click at [861, 361] on span "Login" at bounding box center [857, 366] width 21 height 10
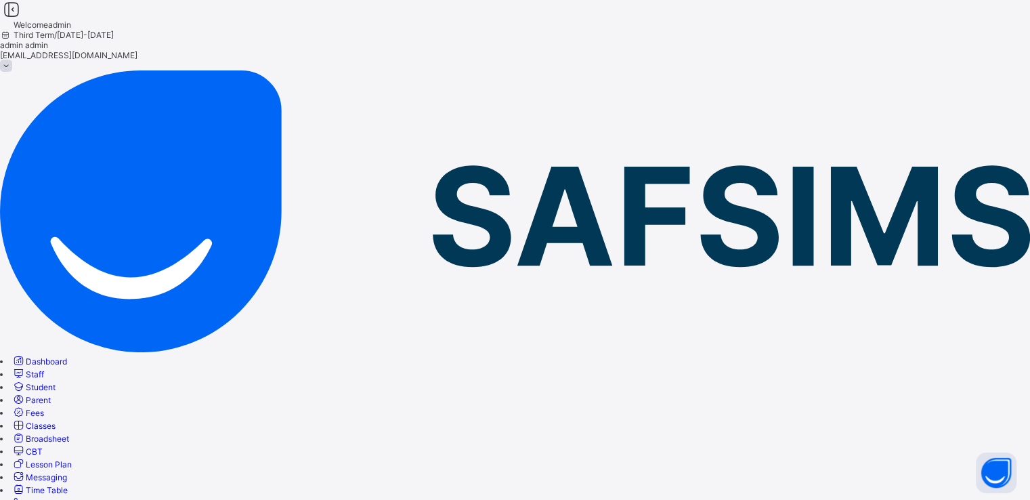
click at [51, 395] on span "Parent" at bounding box center [38, 400] width 25 height 10
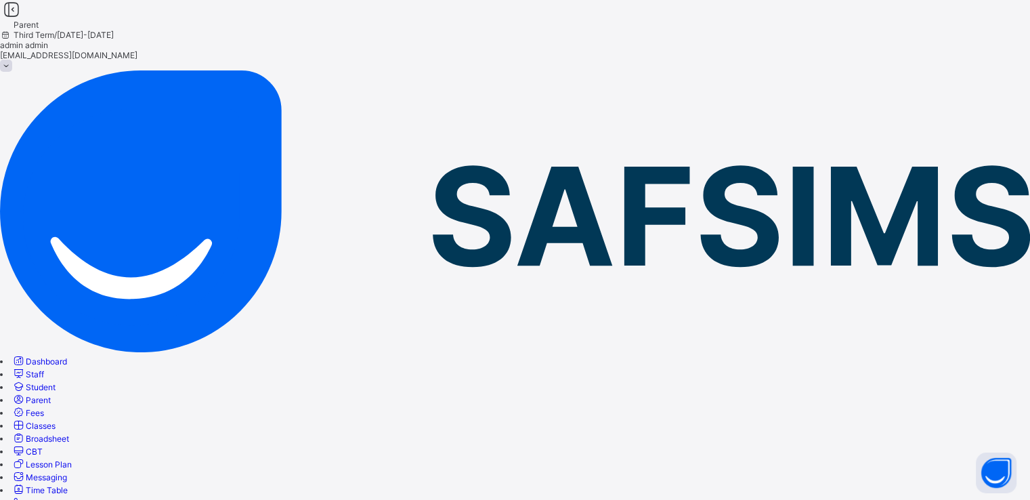
scroll to position [27, 0]
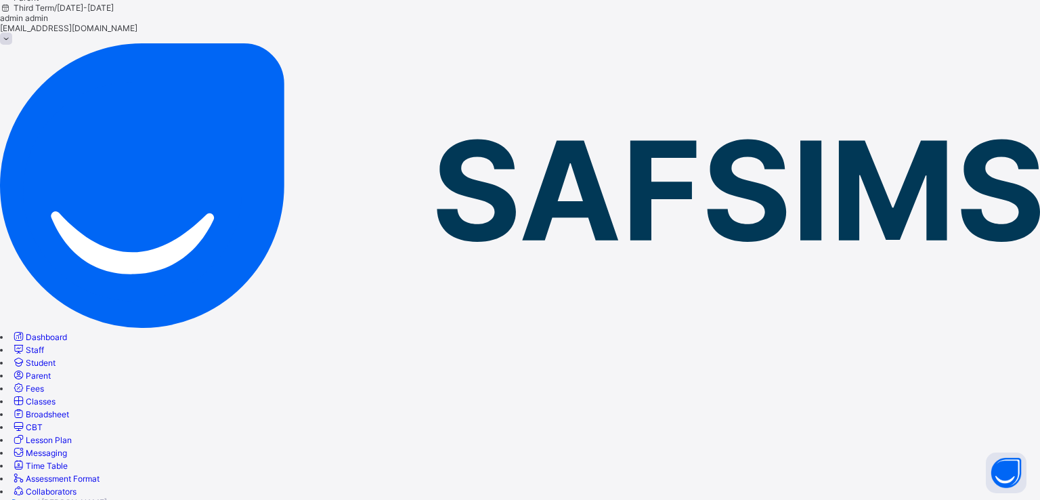
type input "*"
type input "**"
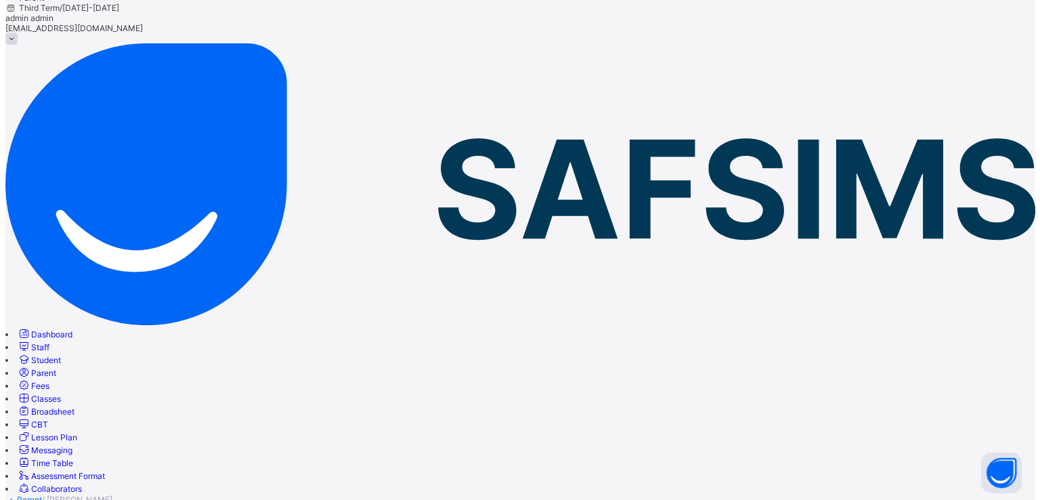
scroll to position [0, 0]
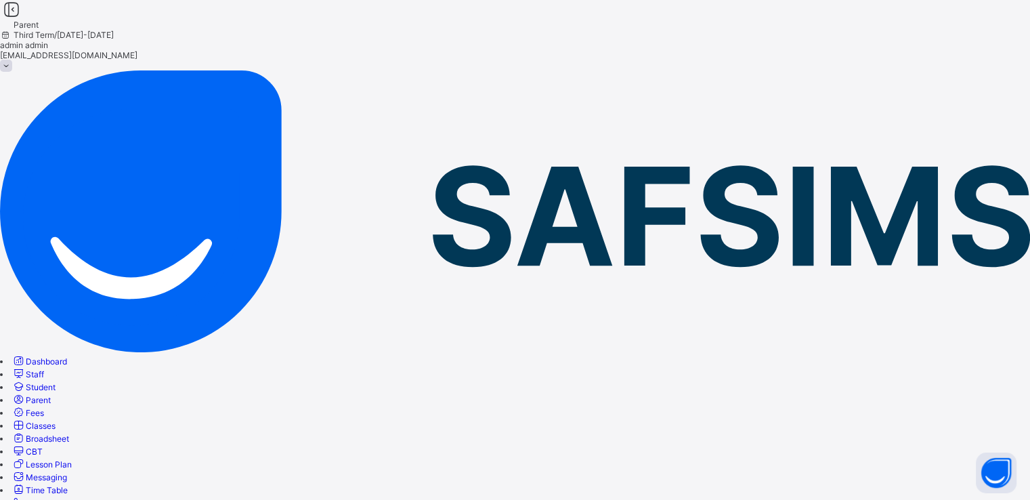
click at [51, 395] on span "Parent" at bounding box center [38, 400] width 25 height 10
